Goal: Information Seeking & Learning: Check status

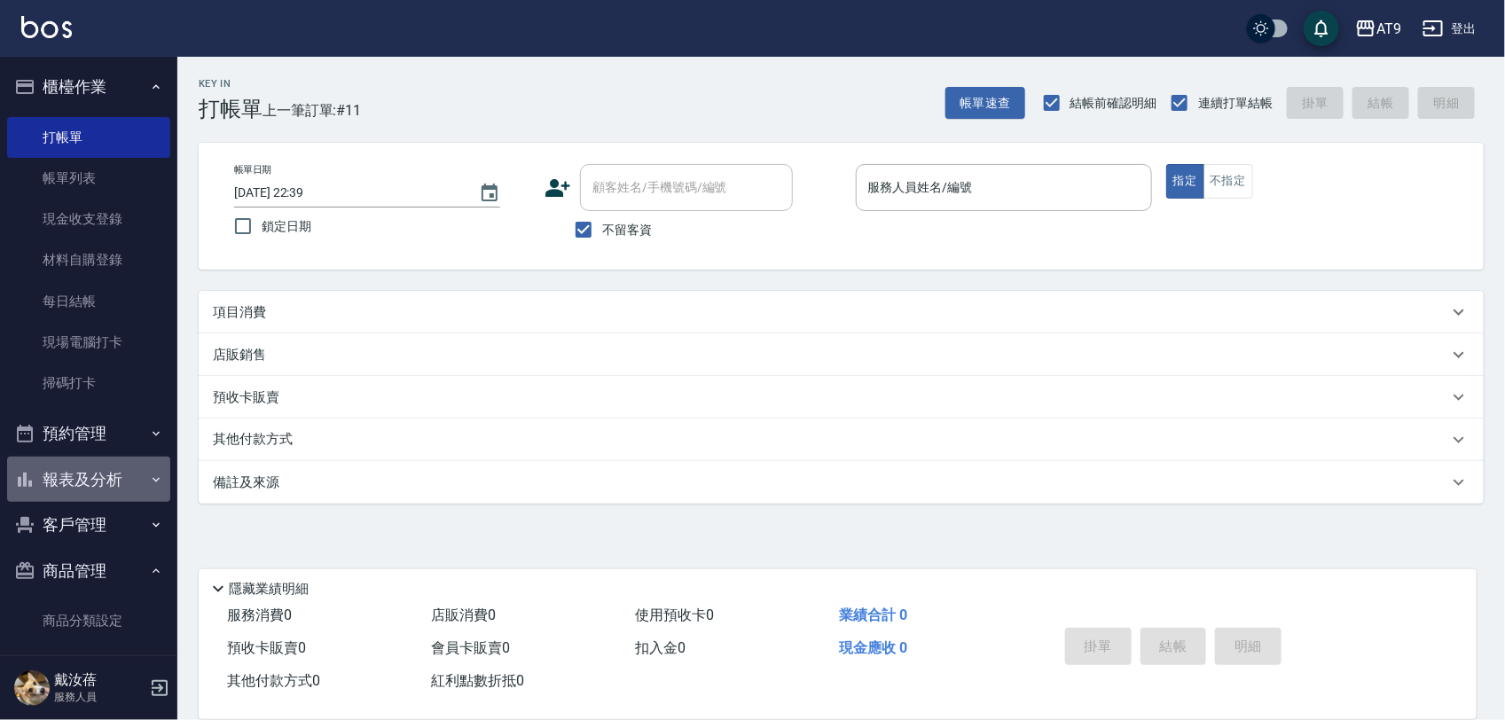
click at [98, 472] on button "報表及分析" at bounding box center [88, 480] width 163 height 46
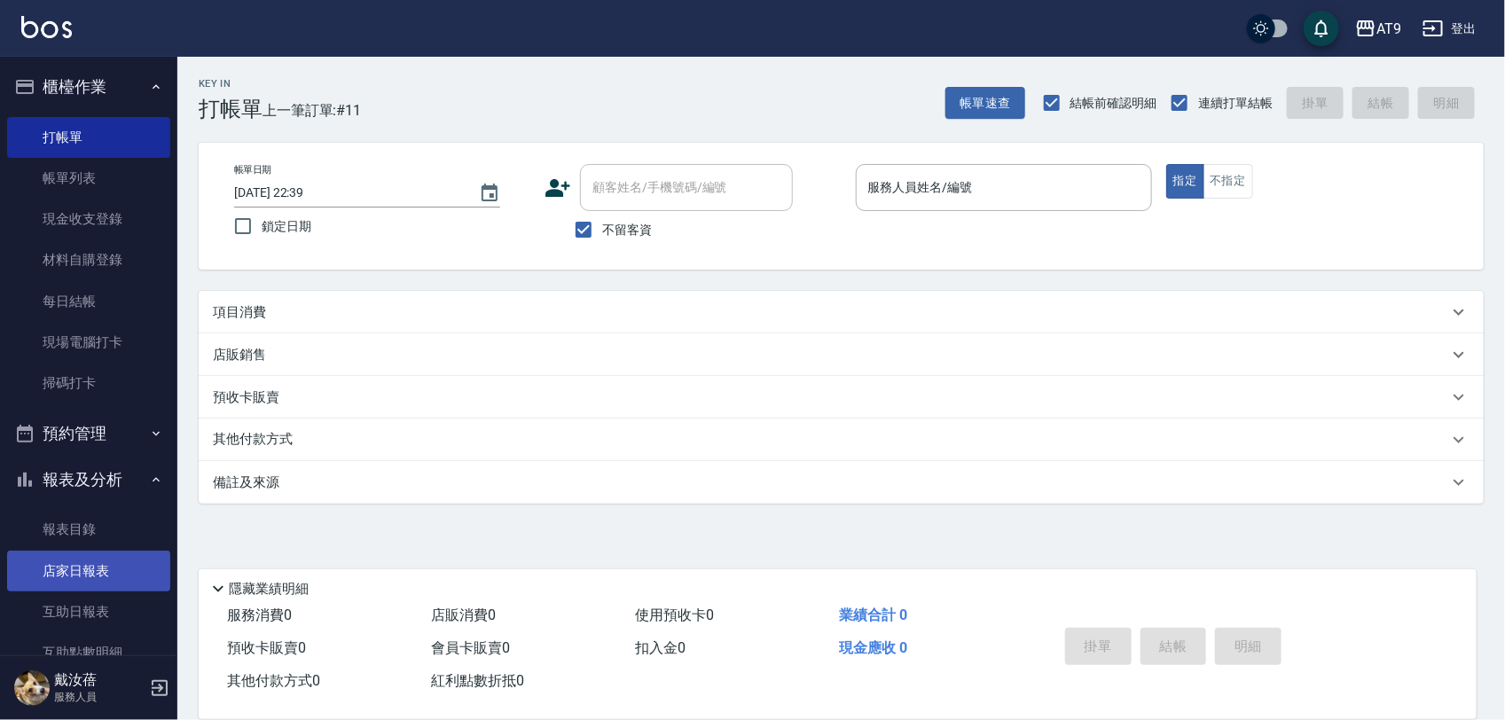
click at [107, 568] on link "店家日報表" at bounding box center [88, 571] width 163 height 41
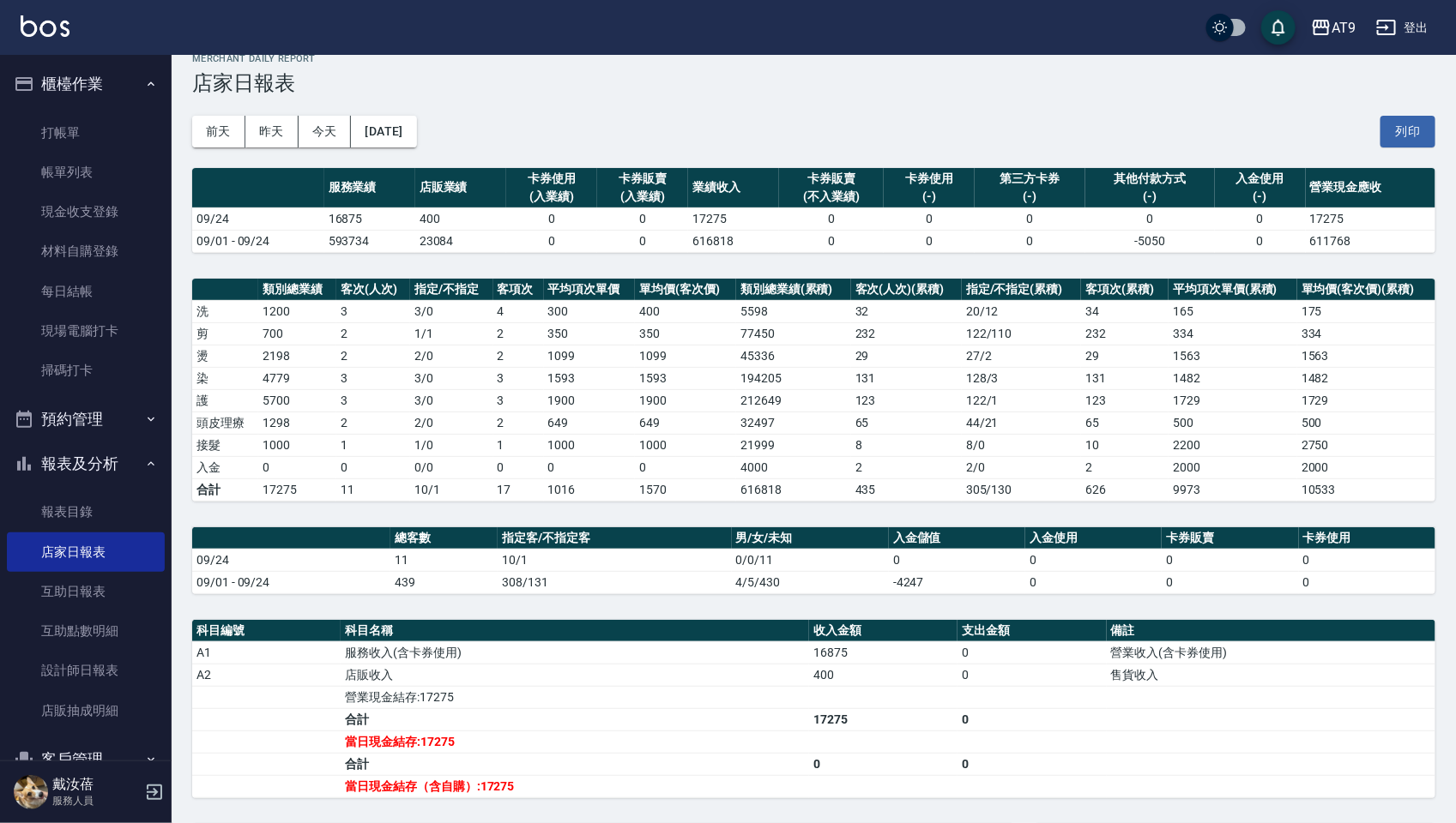
scroll to position [10, 0]
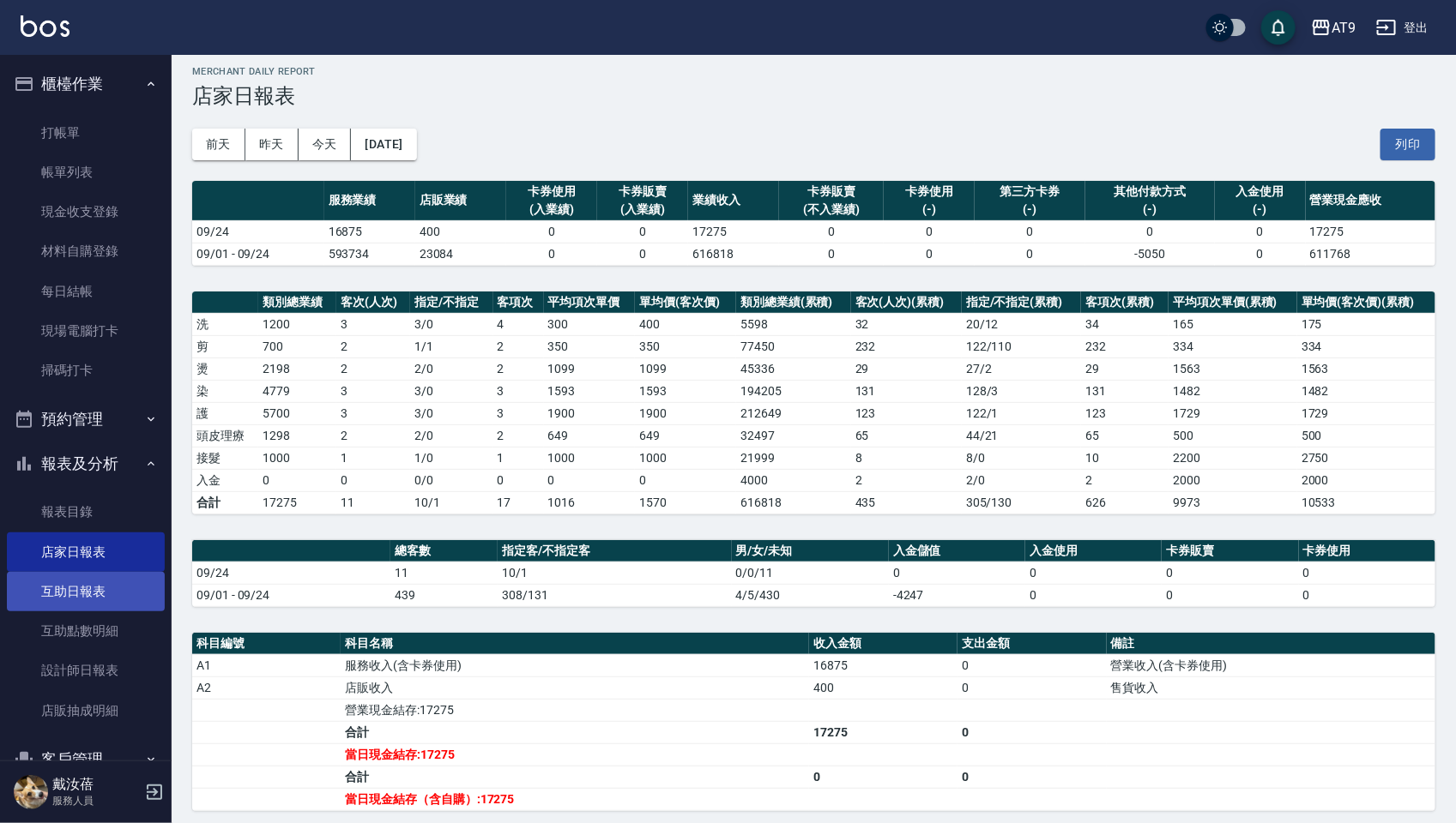
click at [57, 593] on link "互助日報表" at bounding box center [85, 592] width 158 height 40
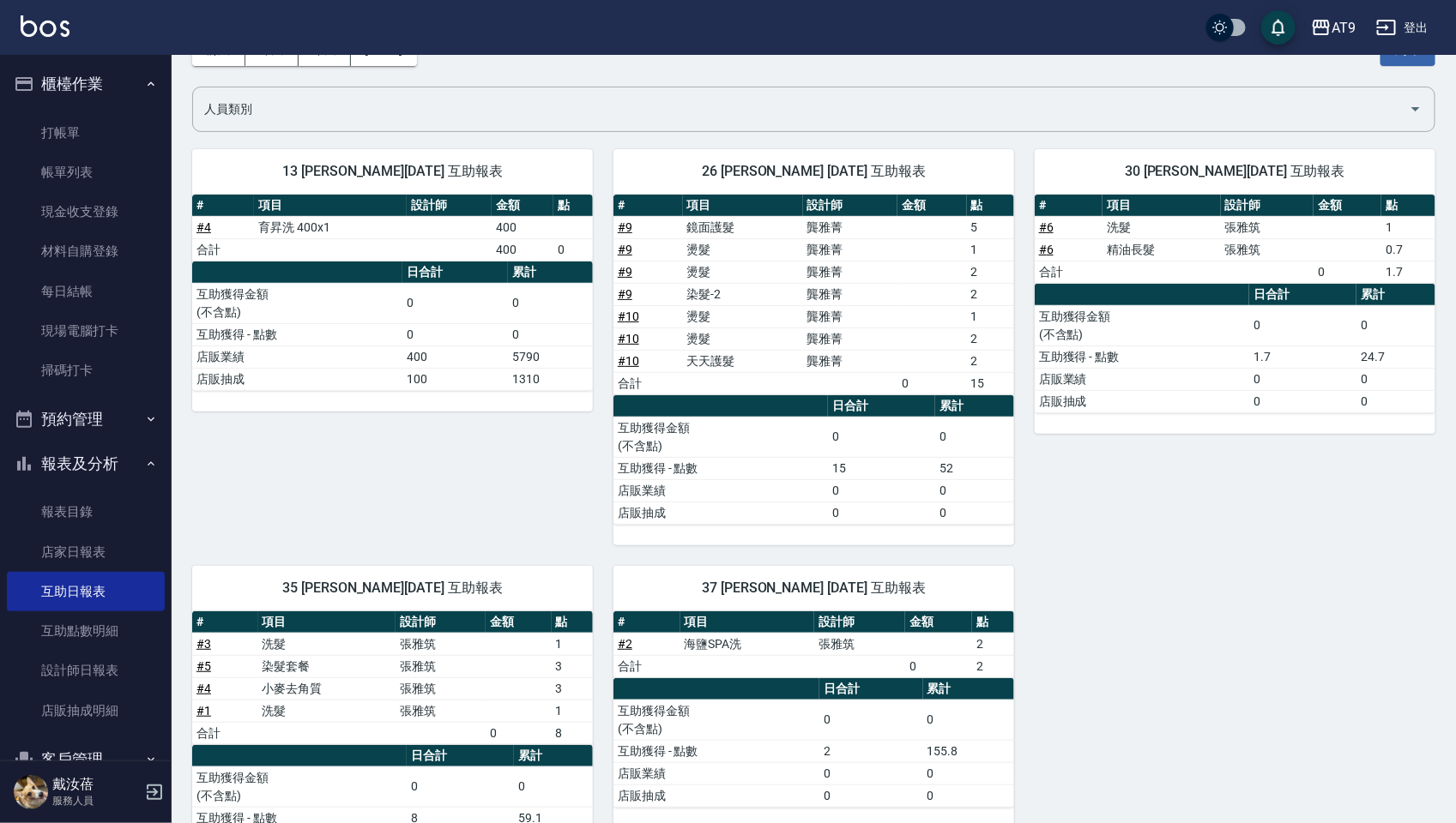
scroll to position [201, 0]
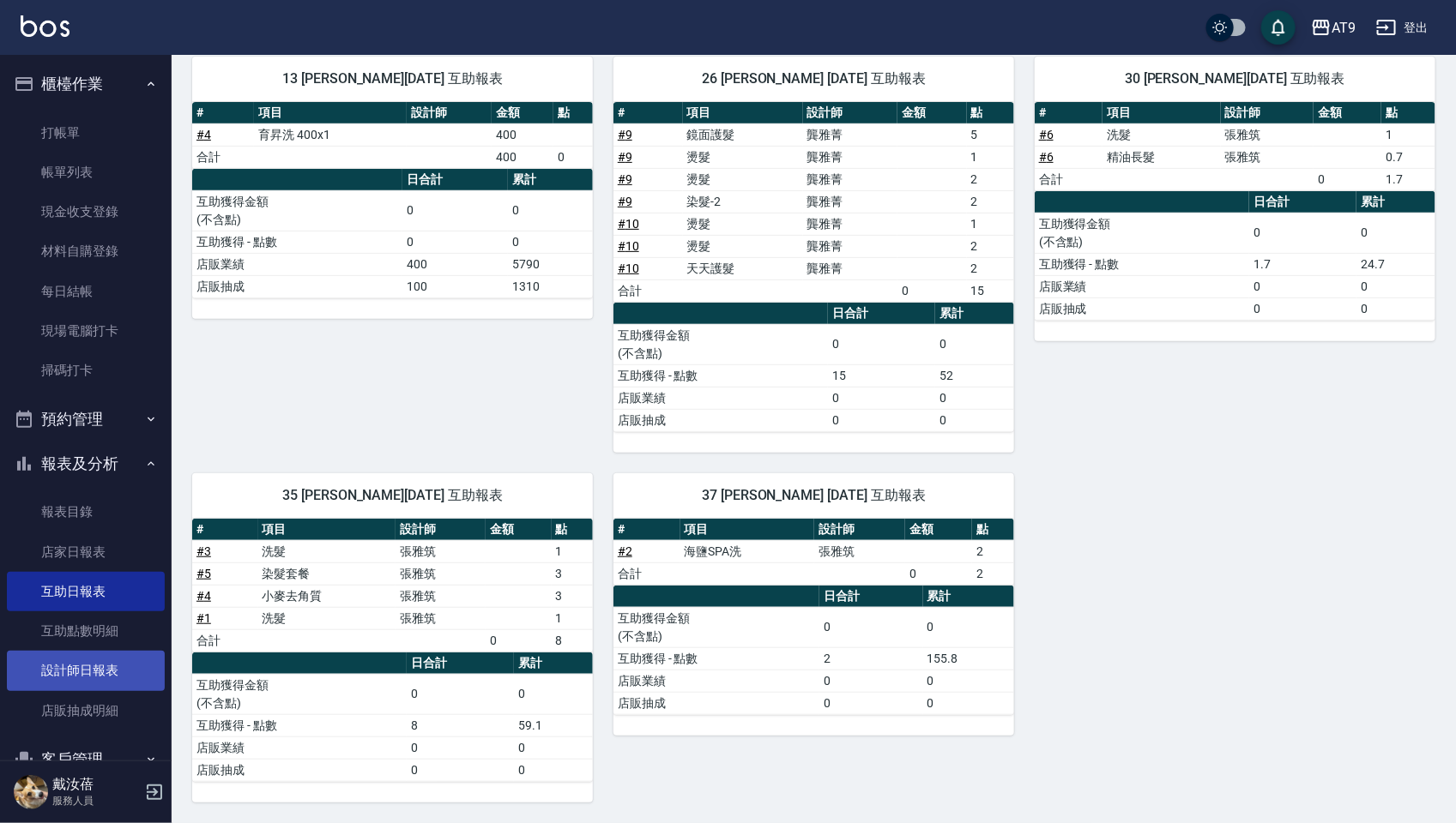
click at [75, 671] on link "設計師日報表" at bounding box center [85, 670] width 158 height 40
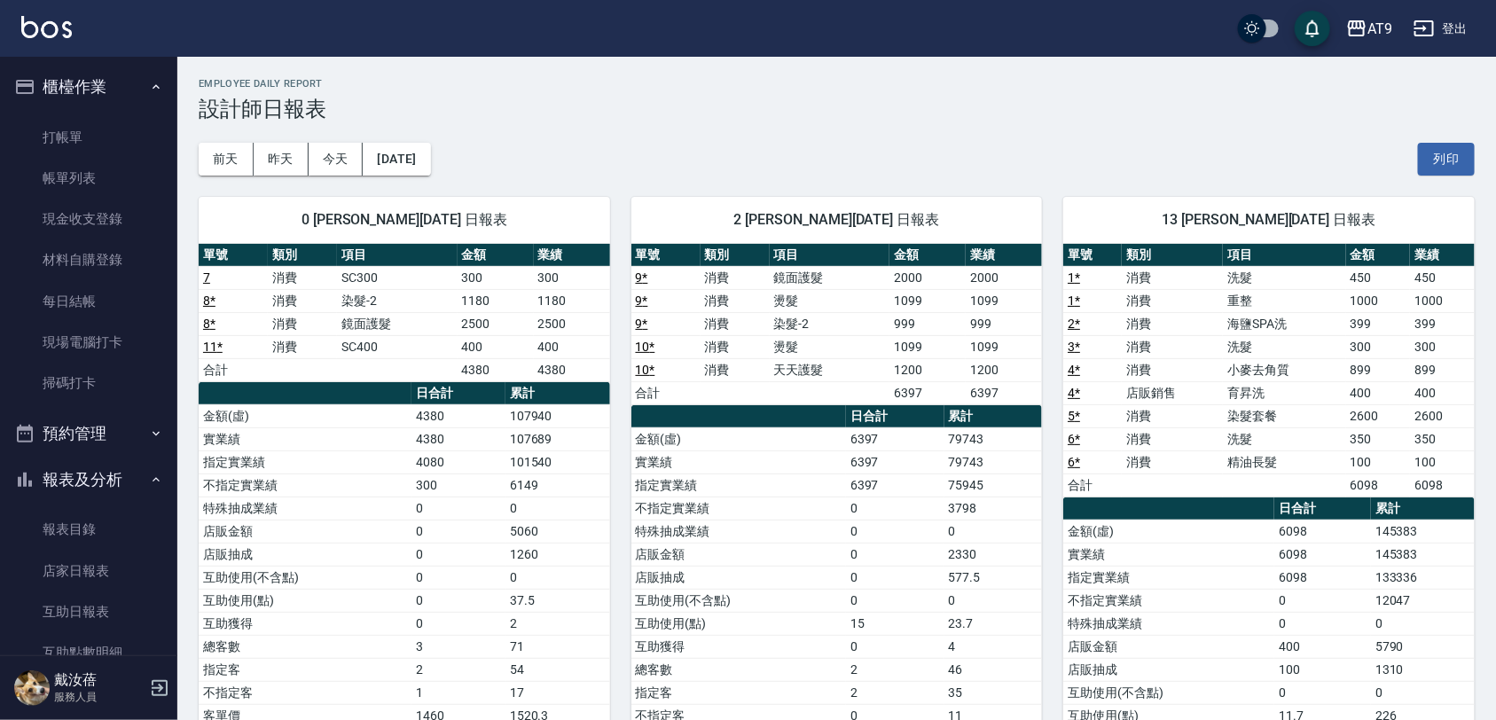
click at [1046, 652] on div "13 [PERSON_NAME][DATE] 日報表 單號 類別 項目 金額 業績 1 * 消費 洗髮 450 450 1 * 消費 重整 1000 1000…" at bounding box center [1258, 532] width 433 height 712
